Goal: Communication & Community: Answer question/provide support

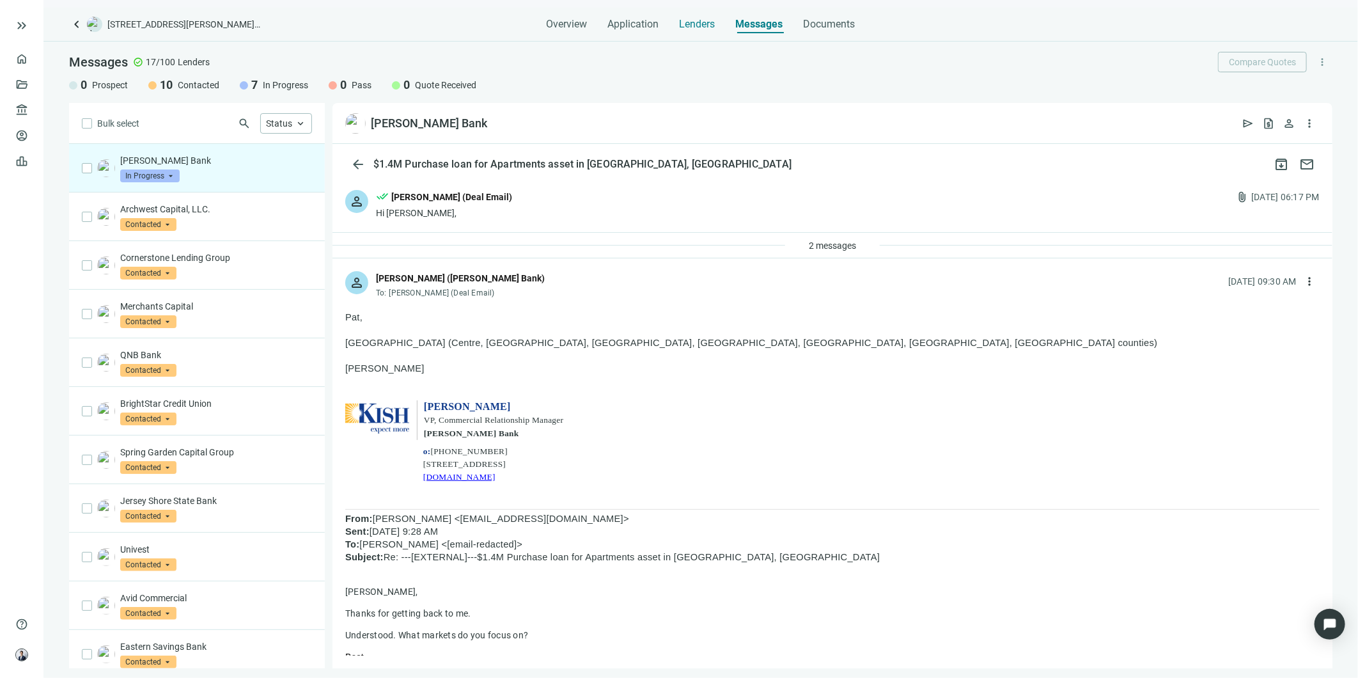
click at [698, 26] on span "Lenders" at bounding box center [698, 24] width 36 height 13
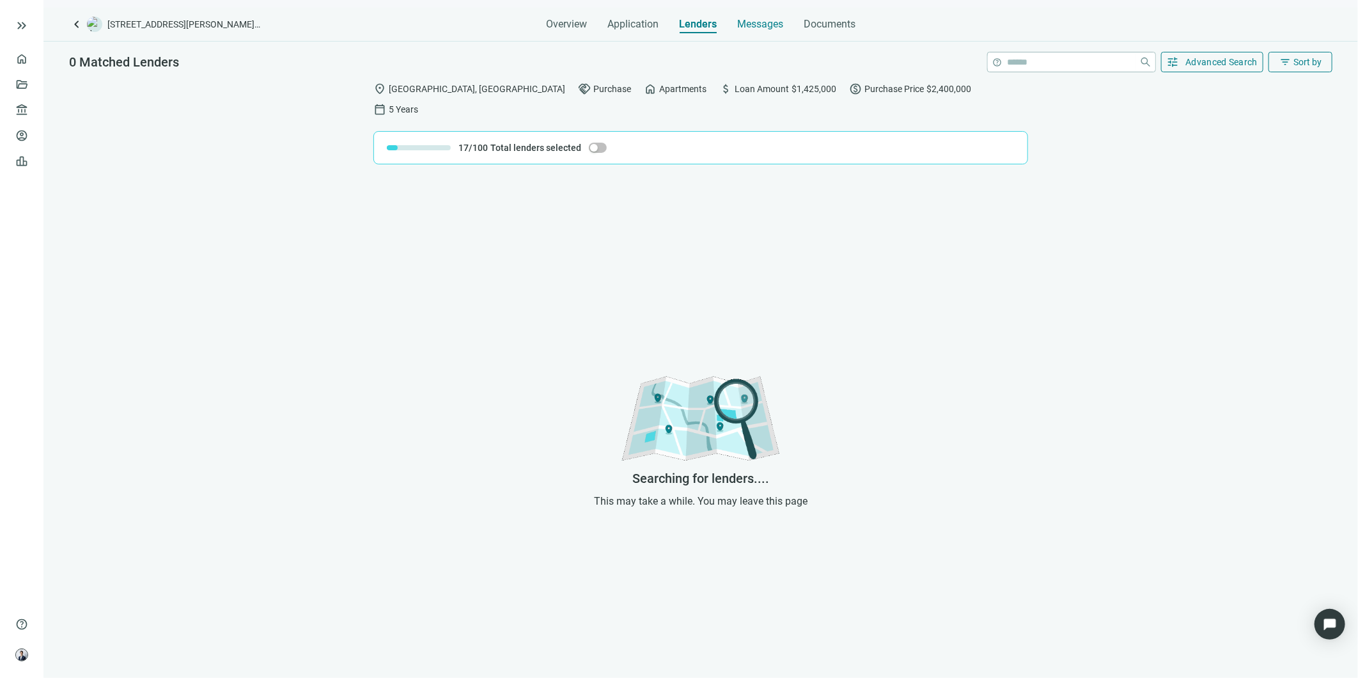
click at [764, 29] on span "Messages" at bounding box center [760, 24] width 46 height 12
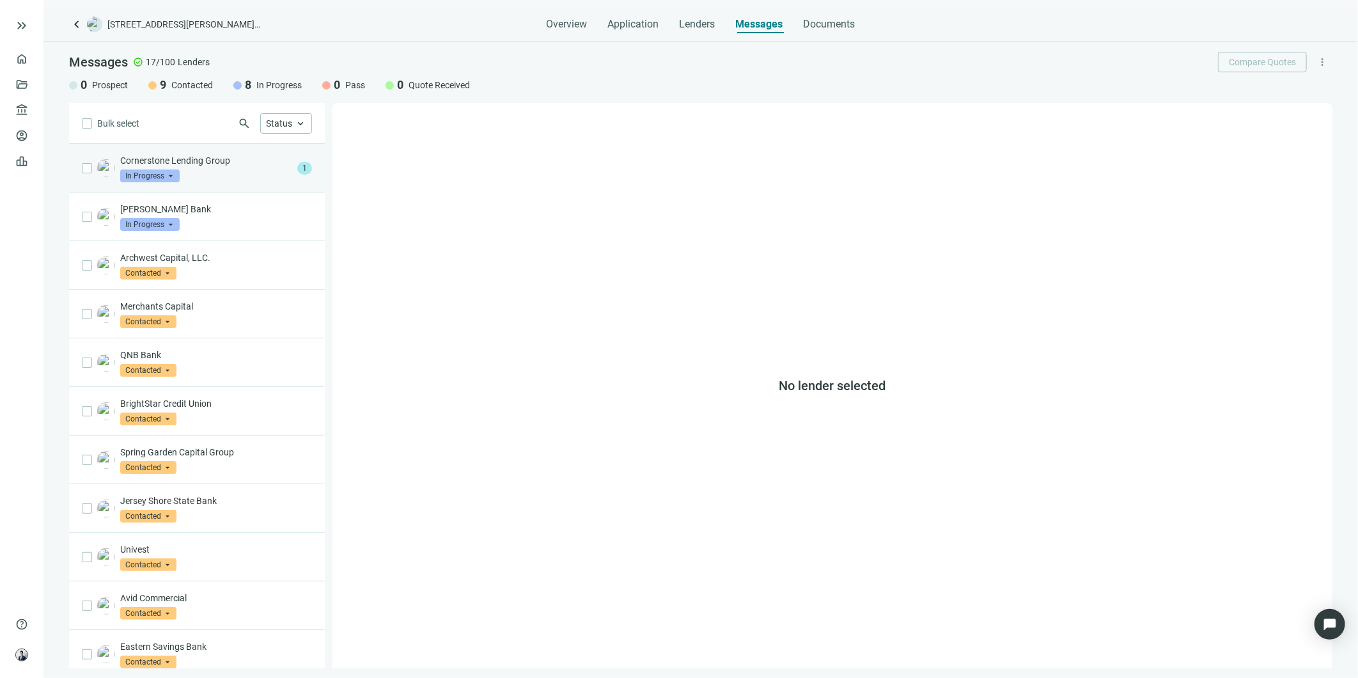
click at [225, 175] on div "Cornerstone Lending Group In Progress arrow_drop_down" at bounding box center [206, 168] width 172 height 28
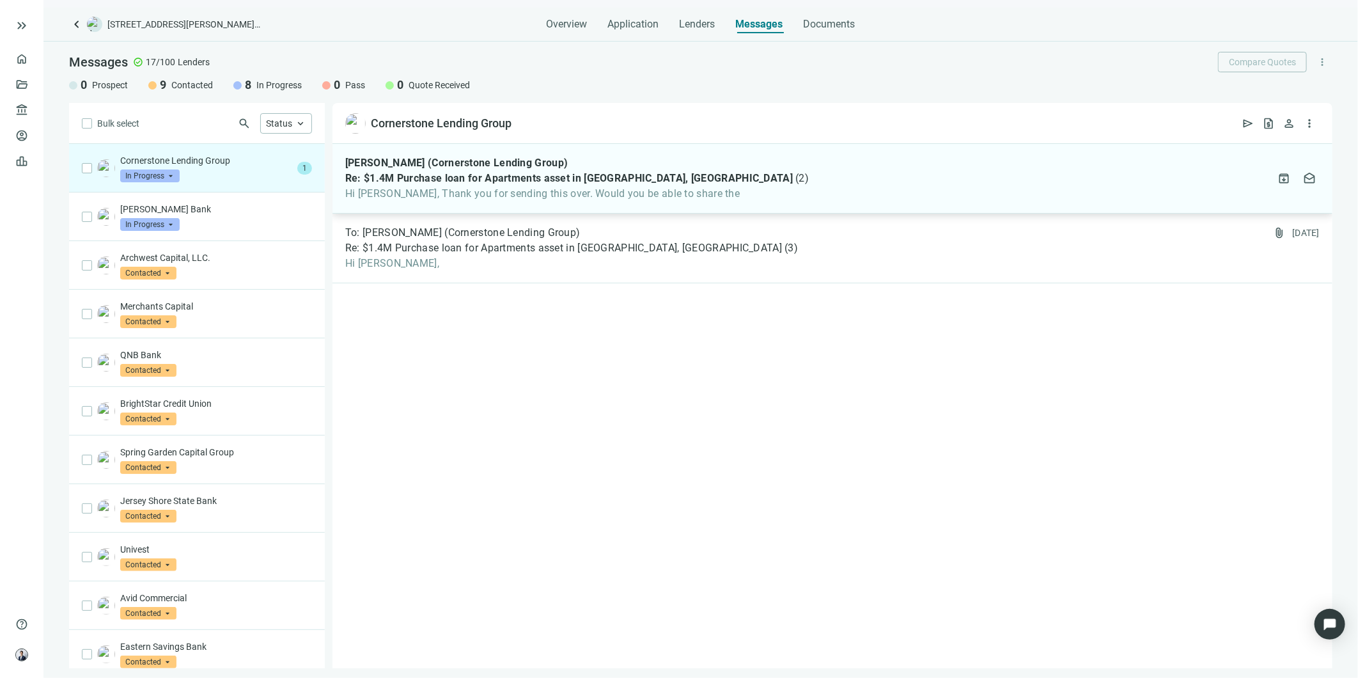
click at [588, 191] on span "Hi [PERSON_NAME], Thank you for sending this over. Would you be able to share t…" at bounding box center [577, 193] width 464 height 13
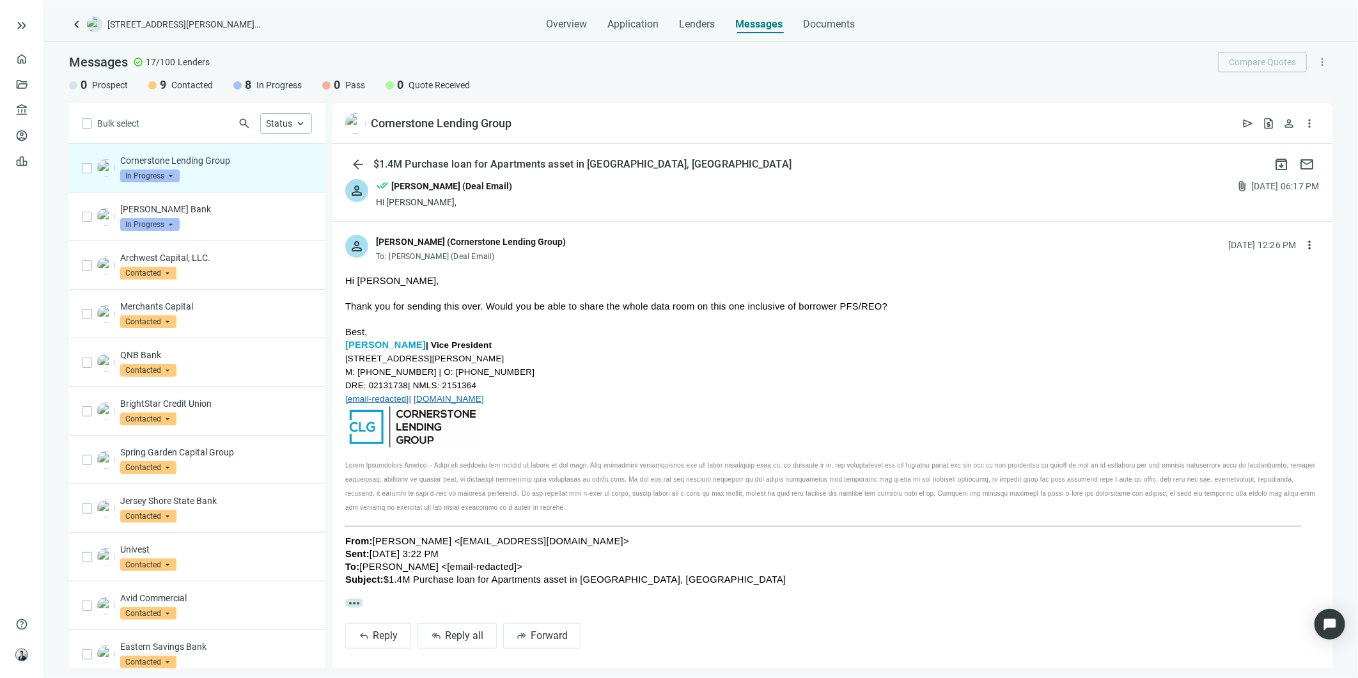
drag, startPoint x: 417, startPoint y: 368, endPoint x: 359, endPoint y: 368, distance: 58.2
click at [359, 368] on span "M: [PHONE_NUMBER] | O: [PHONE_NUMBER]" at bounding box center [439, 372] width 189 height 10
